Goal: Information Seeking & Learning: Learn about a topic

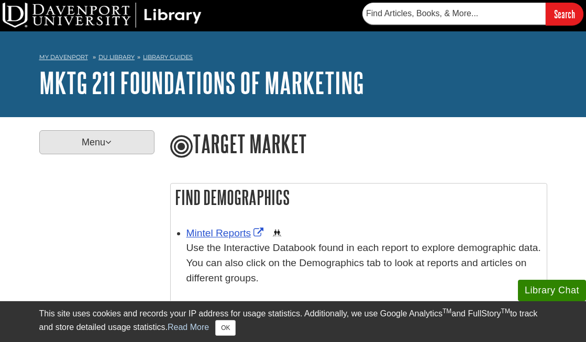
click at [129, 144] on p "Menu" at bounding box center [96, 142] width 115 height 24
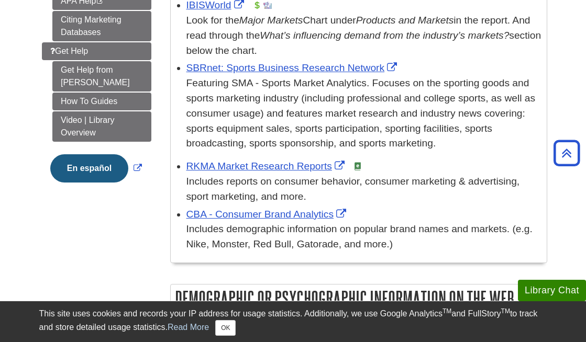
scroll to position [422, 0]
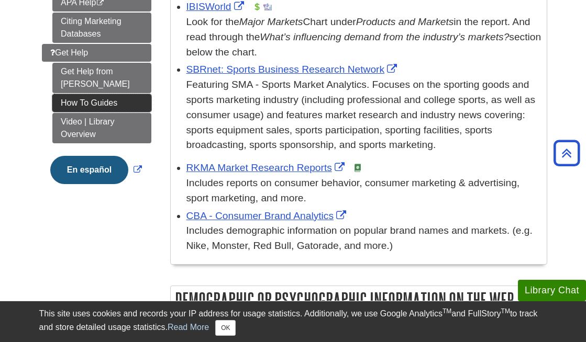
click at [111, 97] on link "How To Guides" at bounding box center [101, 103] width 99 height 18
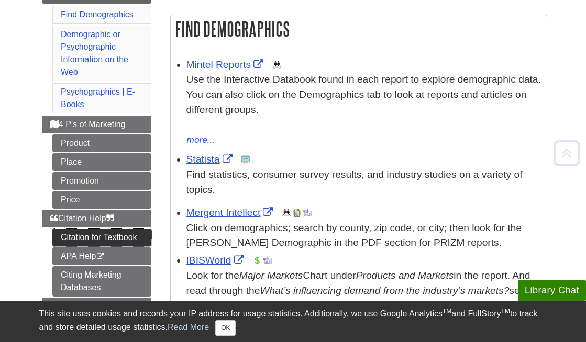
scroll to position [173, 0]
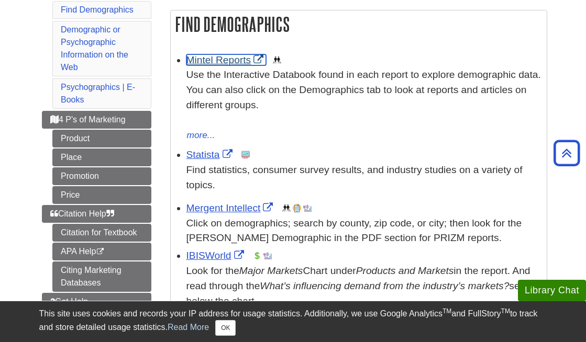
click at [224, 59] on link "Mintel Reports" at bounding box center [226, 59] width 80 height 11
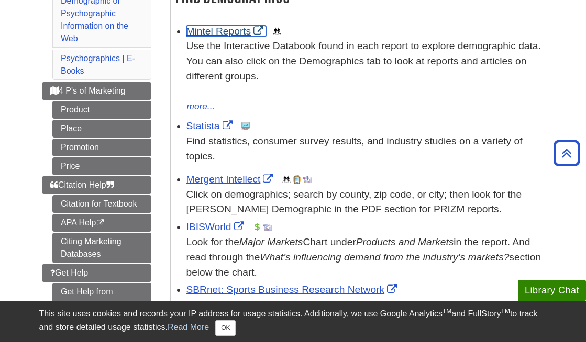
scroll to position [221, 0]
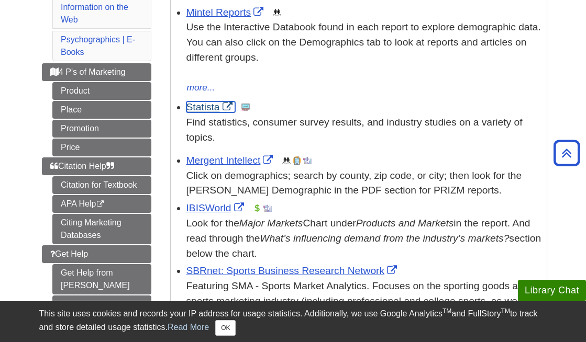
click at [205, 107] on link "Statista" at bounding box center [210, 107] width 49 height 11
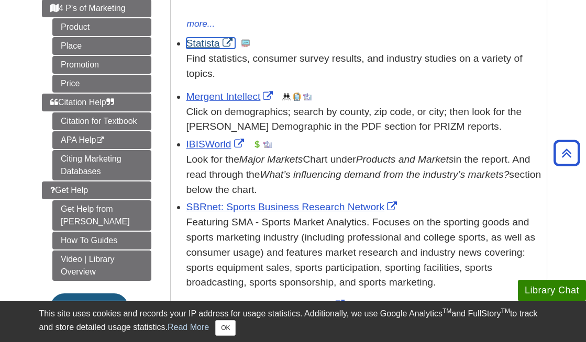
scroll to position [288, 0]
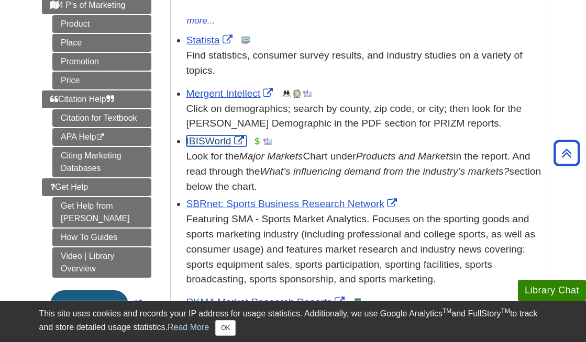
click at [211, 141] on link "IBISWorld" at bounding box center [216, 141] width 60 height 11
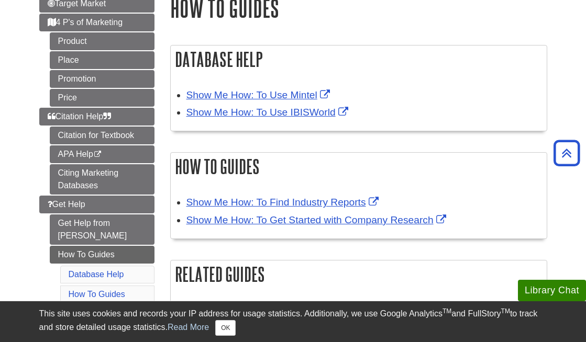
scroll to position [136, 0]
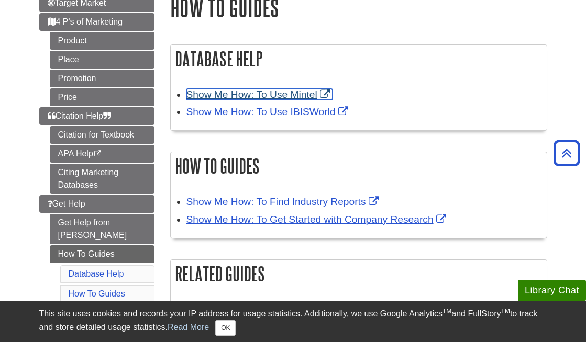
click at [294, 94] on link "Show Me How: To Use Mintel" at bounding box center [259, 94] width 146 height 11
